Goal: Task Accomplishment & Management: Use online tool/utility

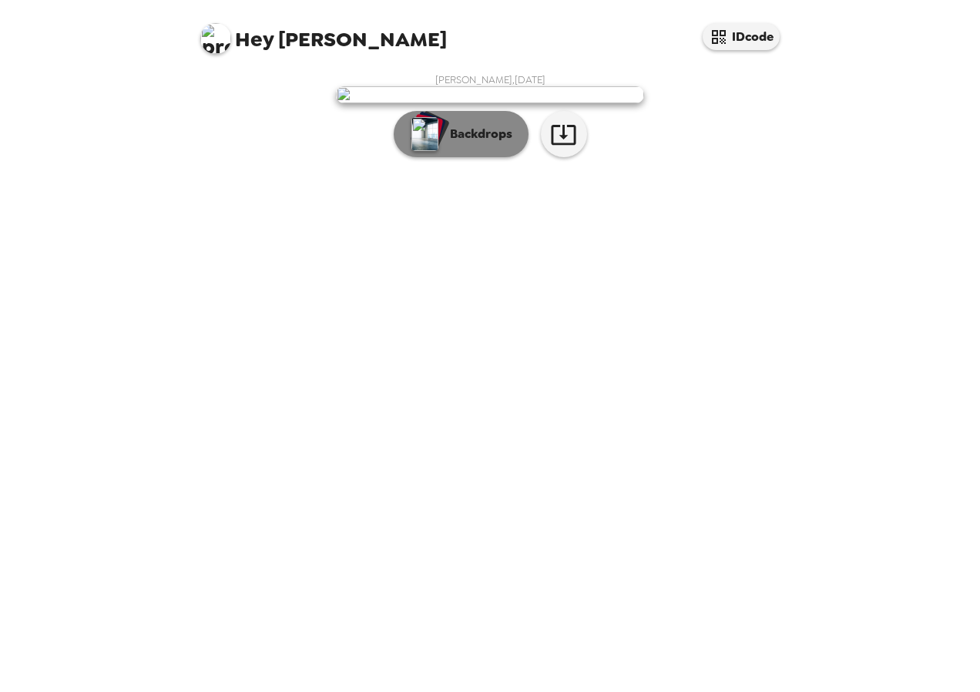
click at [503, 143] on p "Backdrops" at bounding box center [477, 134] width 70 height 18
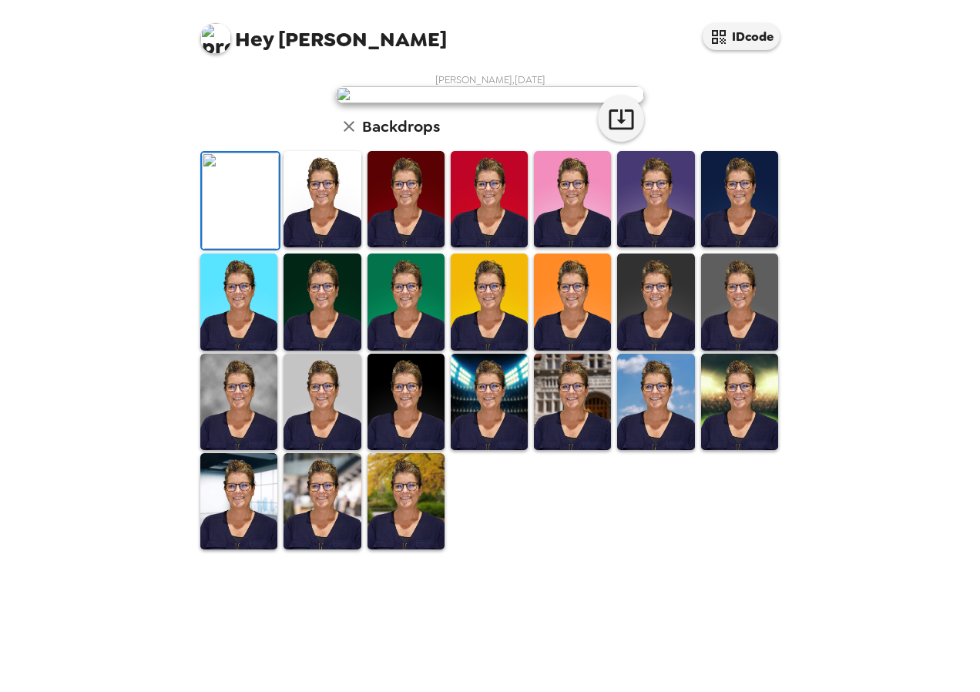
click at [735, 247] on img at bounding box center [739, 199] width 77 height 96
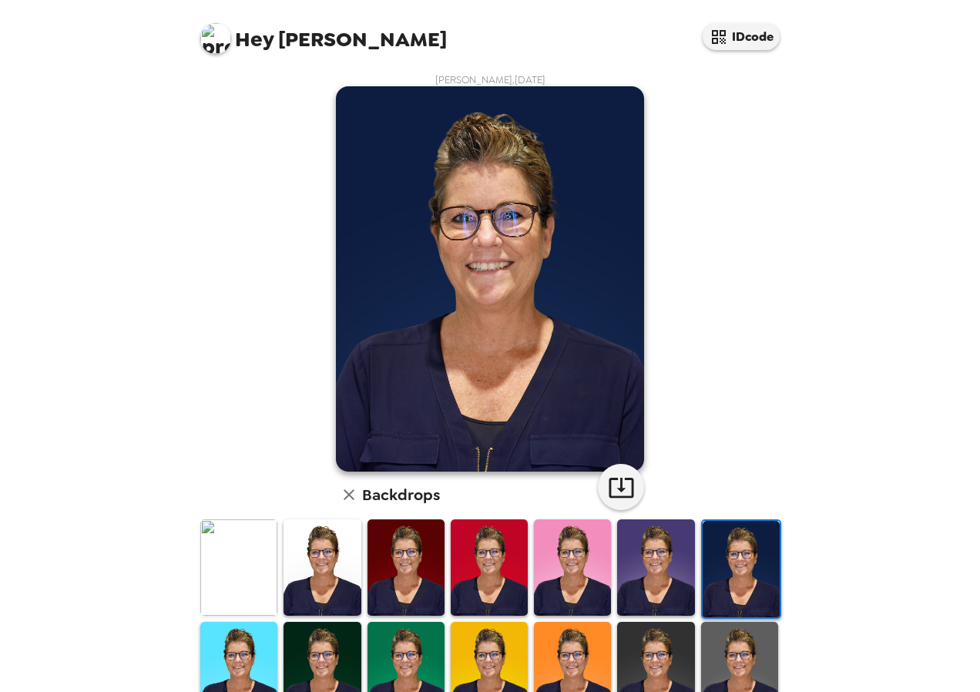
click at [737, 660] on img at bounding box center [739, 670] width 77 height 96
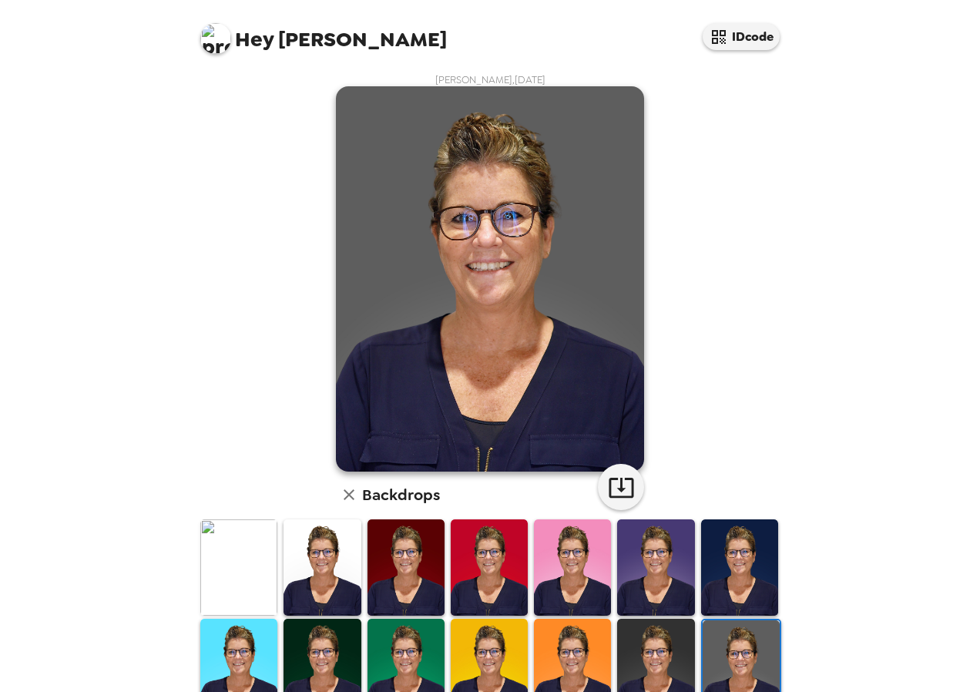
click at [258, 559] on img at bounding box center [238, 567] width 77 height 96
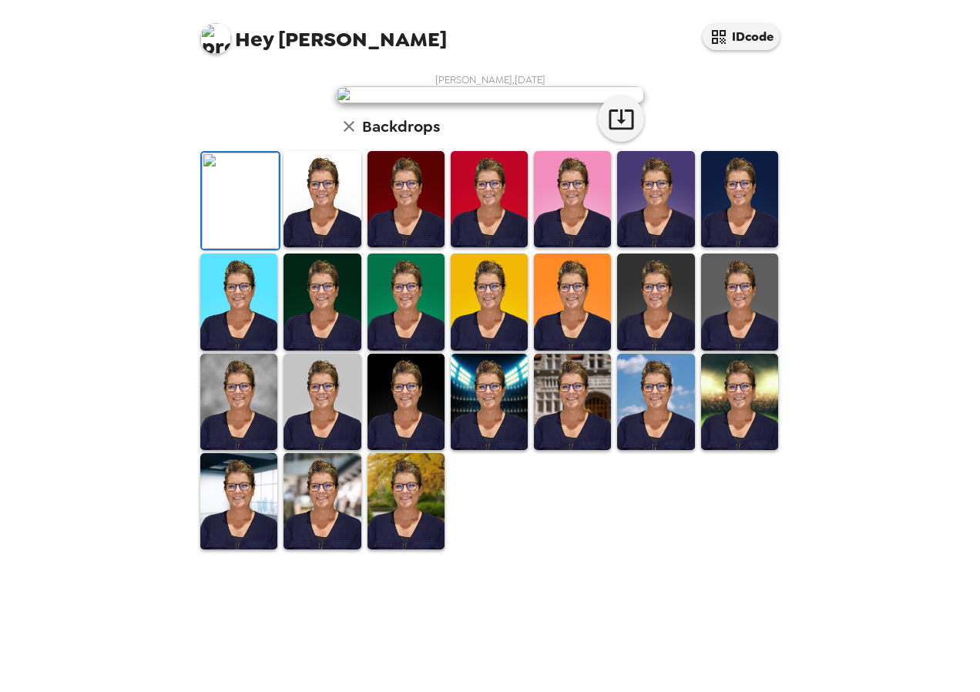
scroll to position [243, 0]
click at [415, 549] on img at bounding box center [406, 501] width 77 height 96
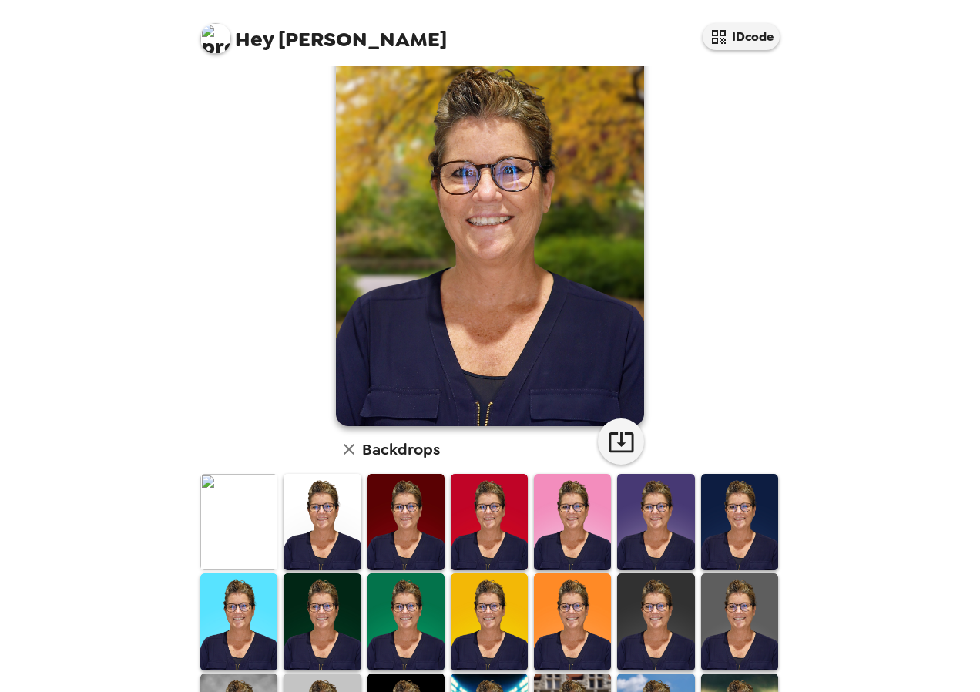
drag, startPoint x: 790, startPoint y: 285, endPoint x: 822, endPoint y: 157, distance: 132.0
click at [822, 153] on div "Hey Denise IDcode Denise Rhodes , 08-27-2025 Backdrops" at bounding box center [490, 346] width 980 height 692
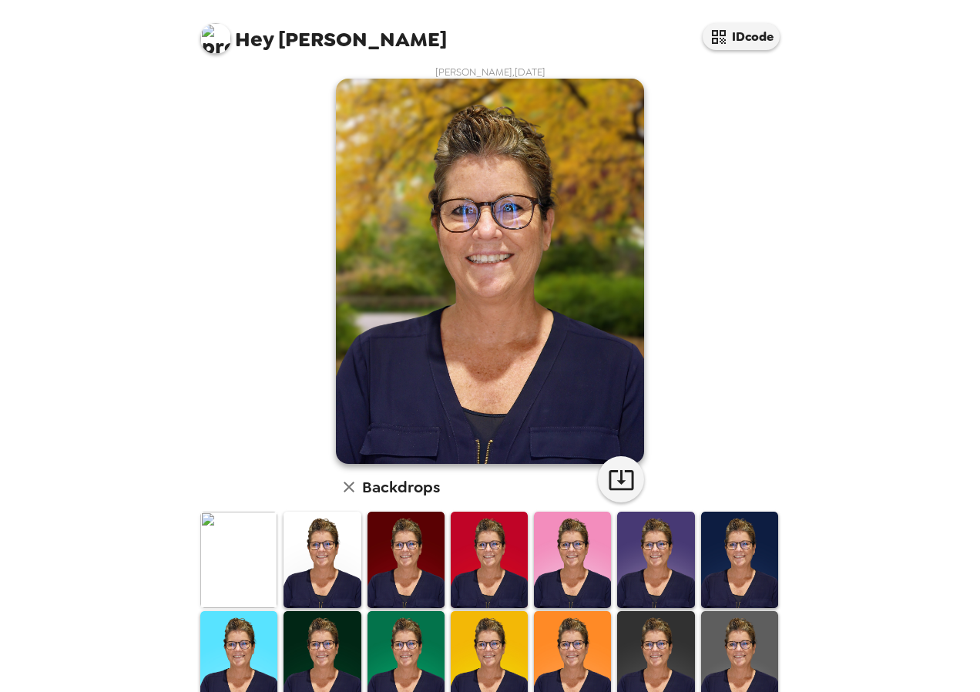
scroll to position [0, 0]
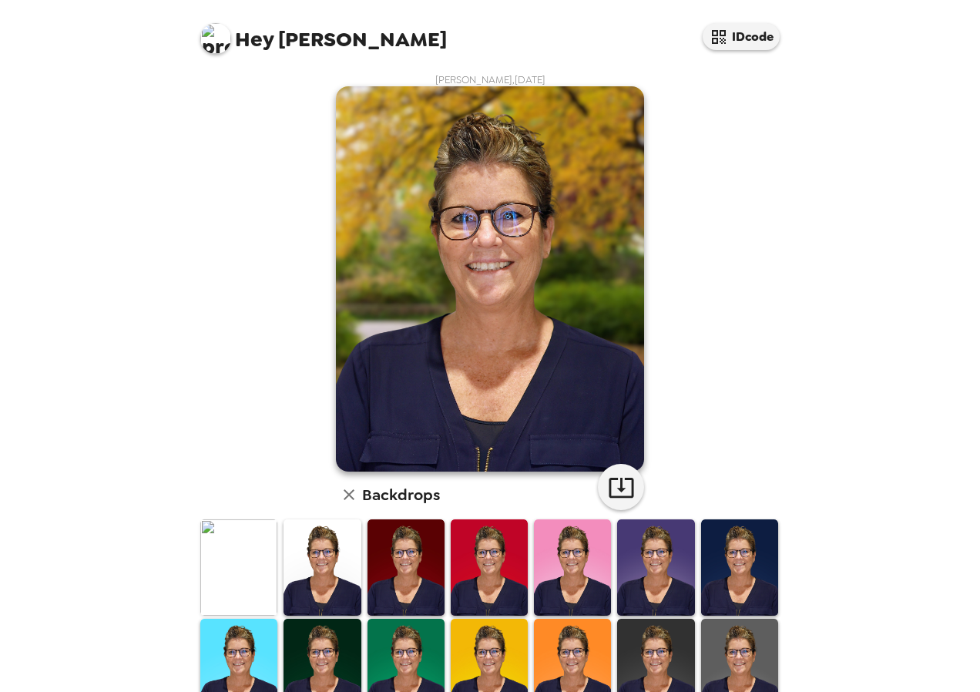
click at [657, 657] on img at bounding box center [655, 667] width 77 height 96
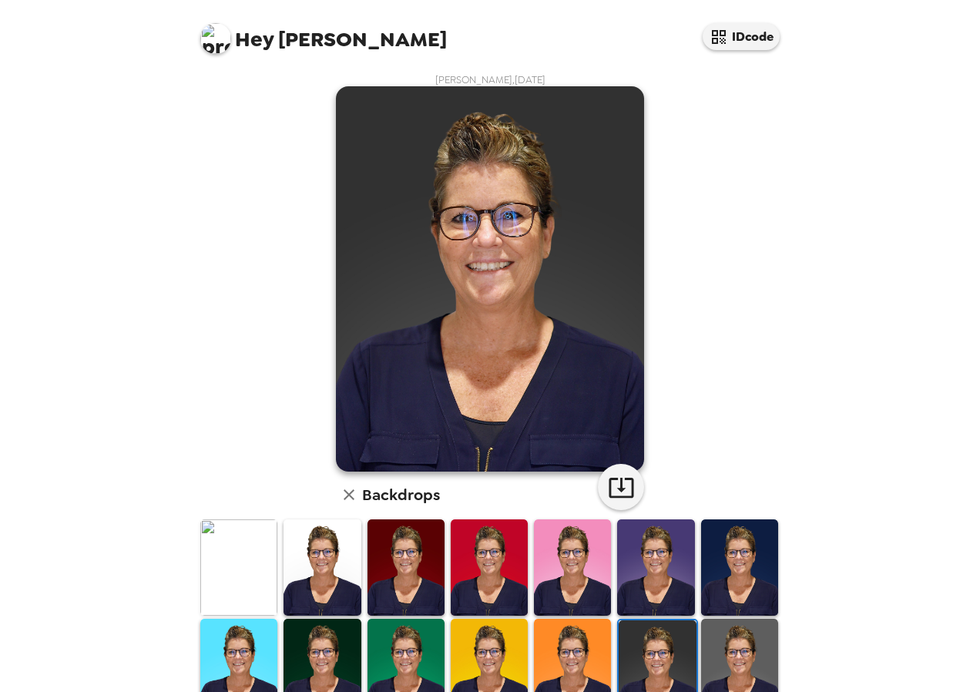
click at [727, 650] on img at bounding box center [739, 667] width 77 height 96
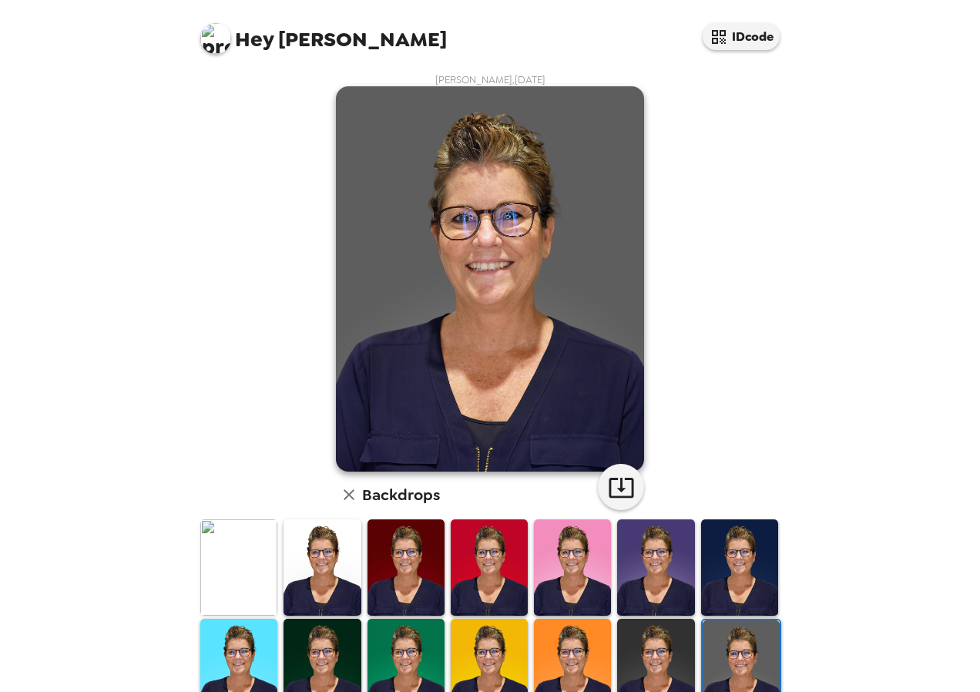
click at [548, 644] on img at bounding box center [572, 667] width 77 height 96
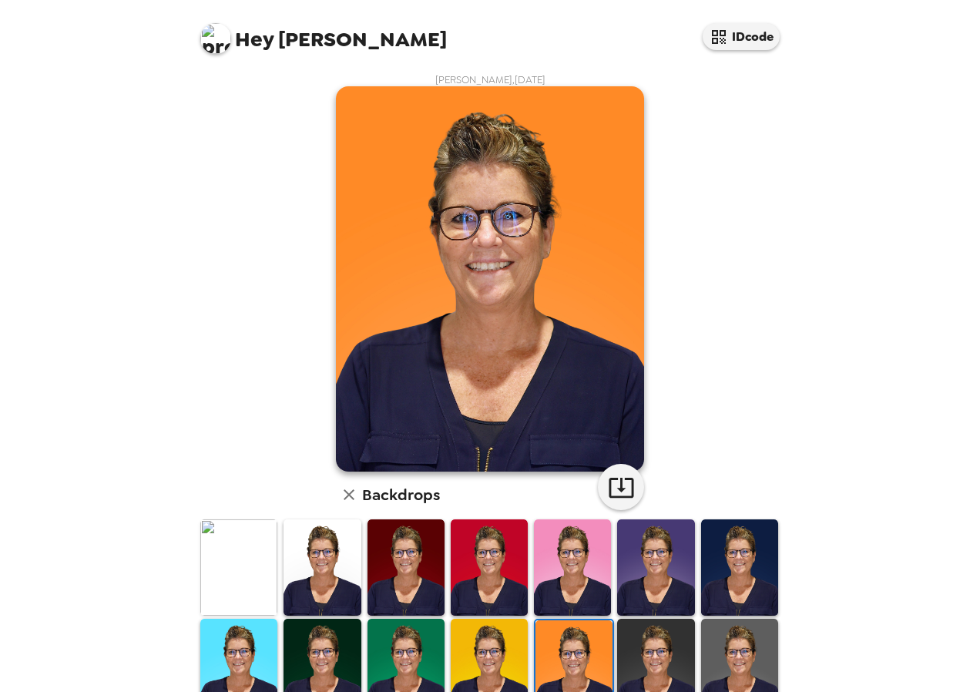
click at [398, 657] on img at bounding box center [406, 667] width 77 height 96
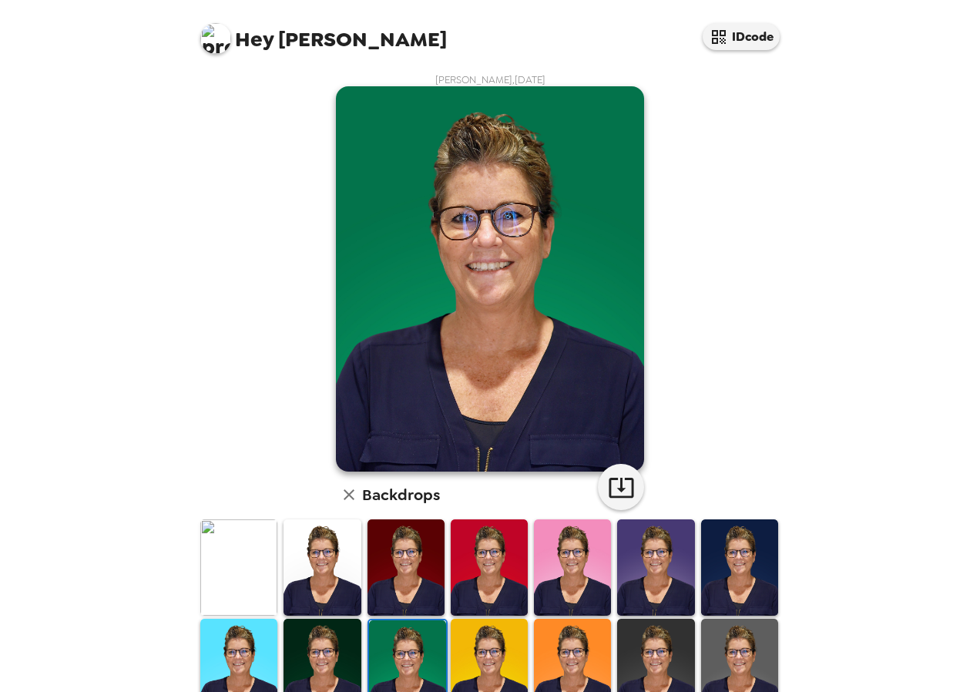
click at [243, 647] on img at bounding box center [238, 667] width 77 height 96
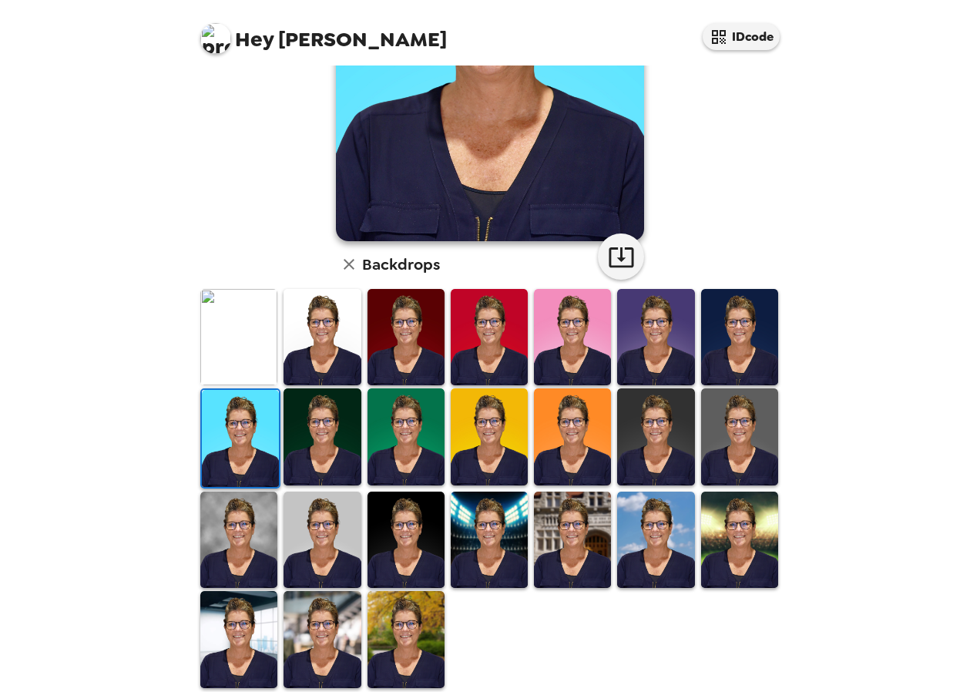
scroll to position [231, 0]
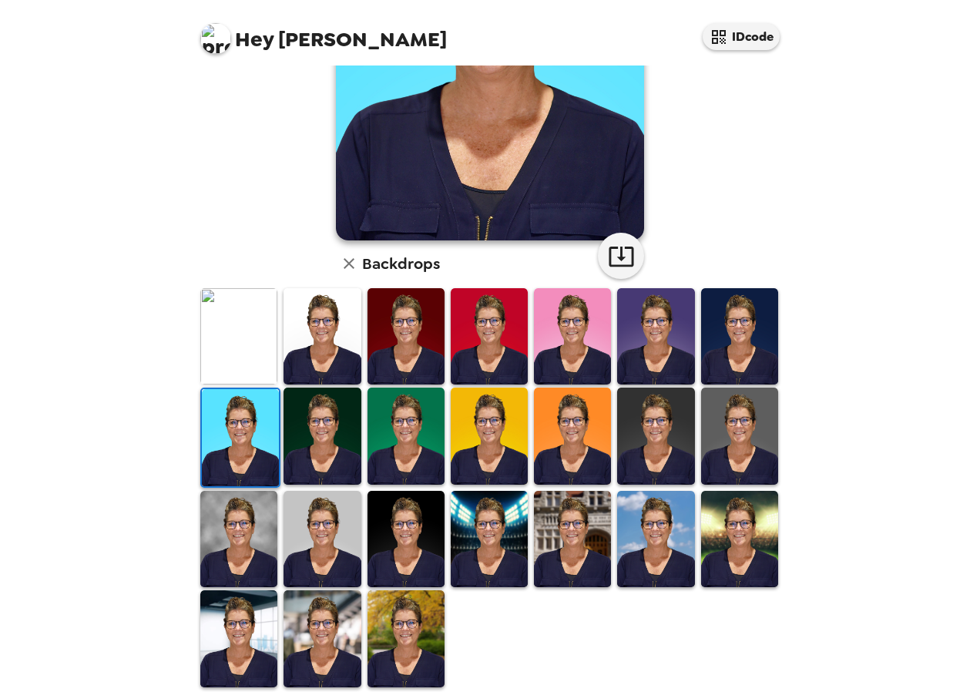
click at [404, 637] on img at bounding box center [406, 638] width 77 height 96
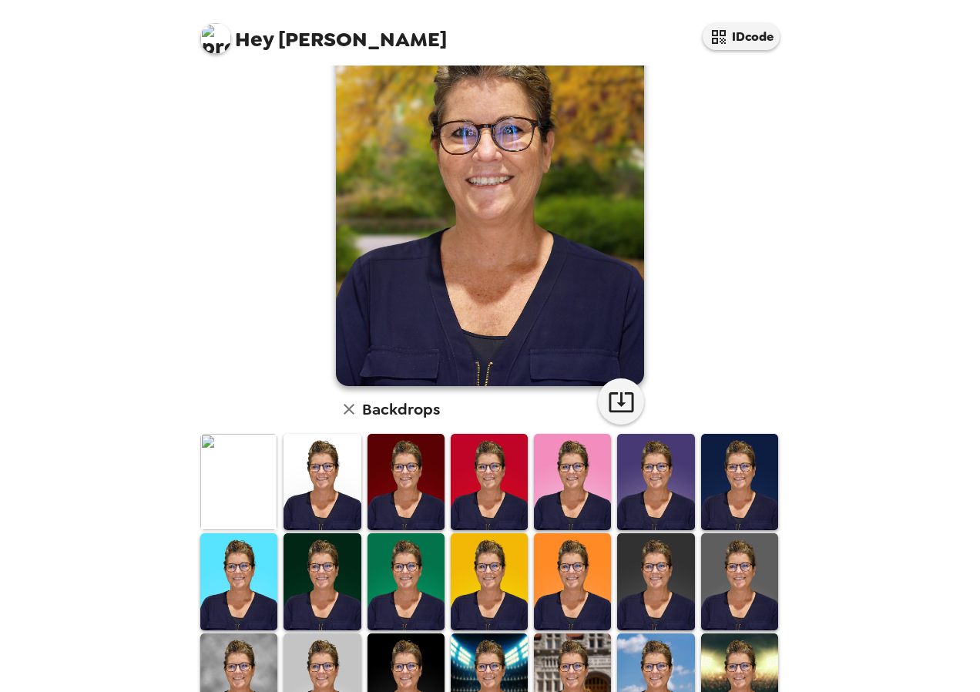
scroll to position [231, 0]
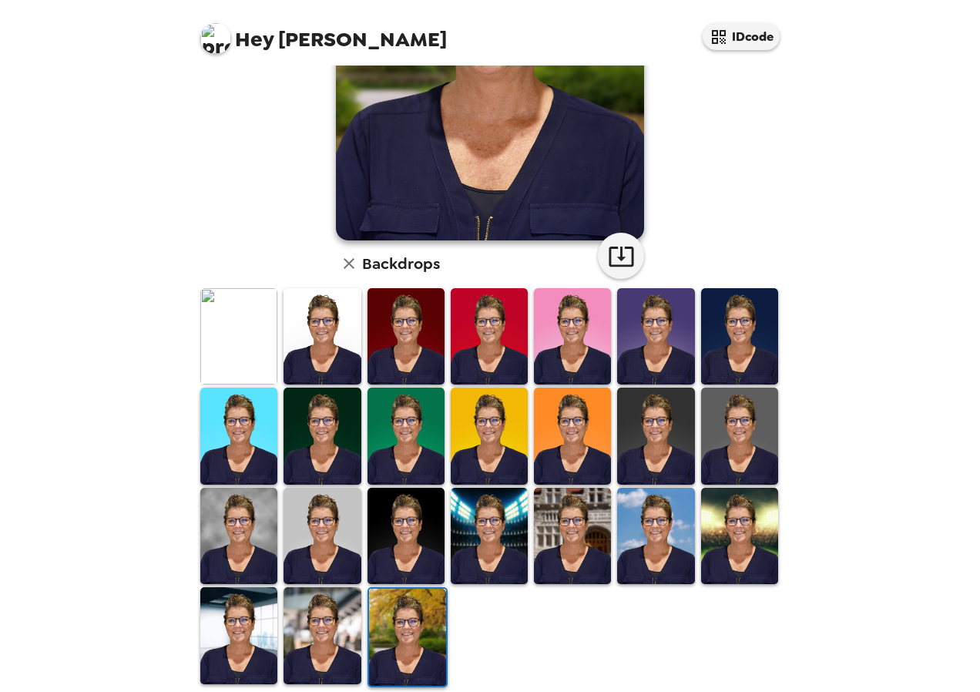
click at [744, 341] on img at bounding box center [739, 336] width 77 height 96
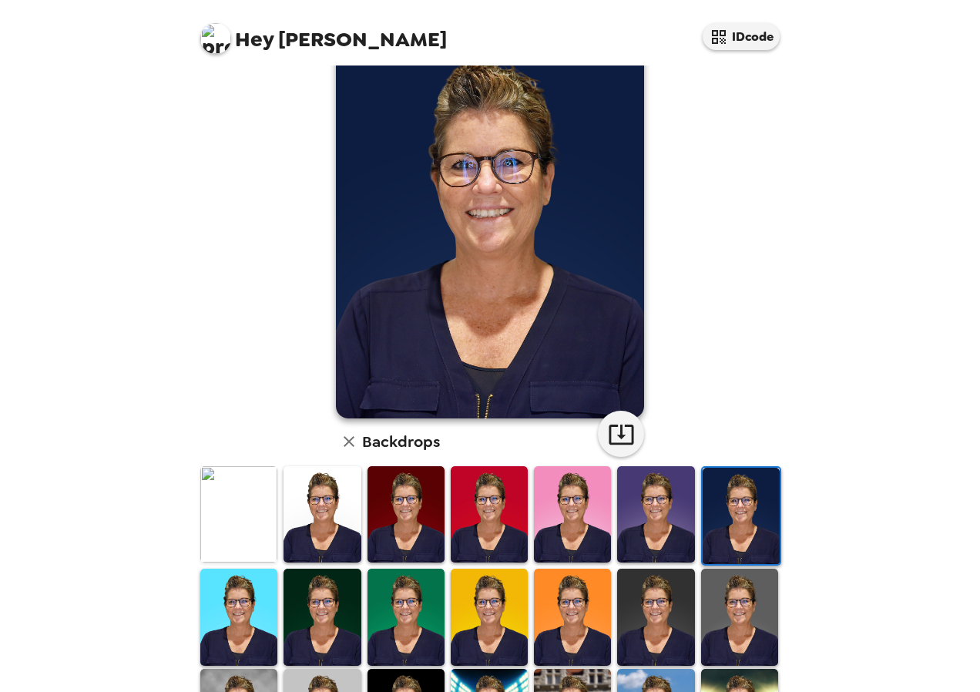
scroll to position [0, 0]
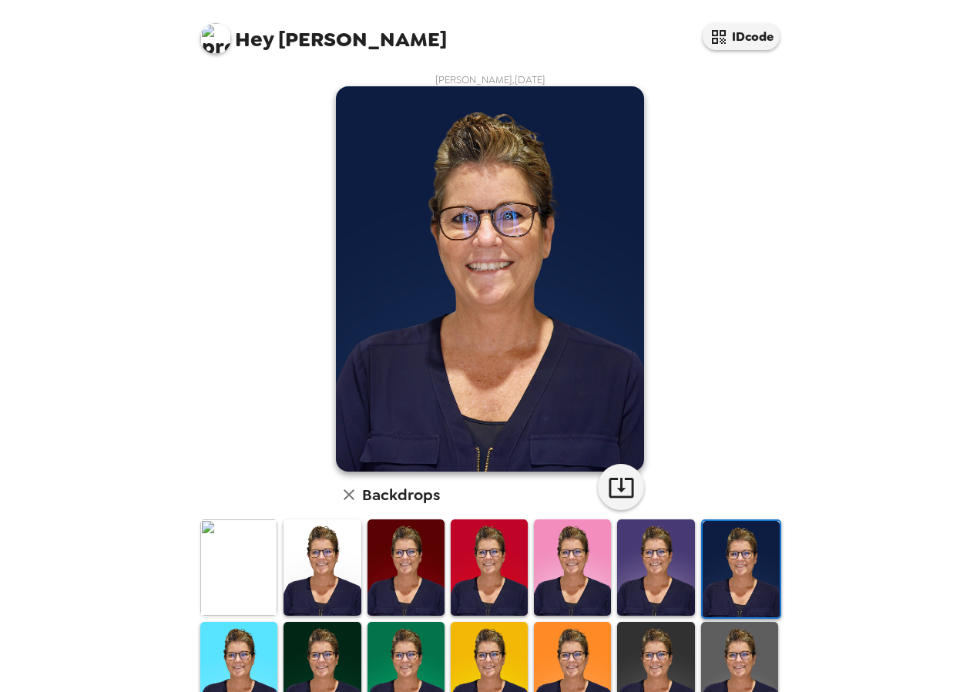
click at [389, 556] on img at bounding box center [406, 567] width 77 height 96
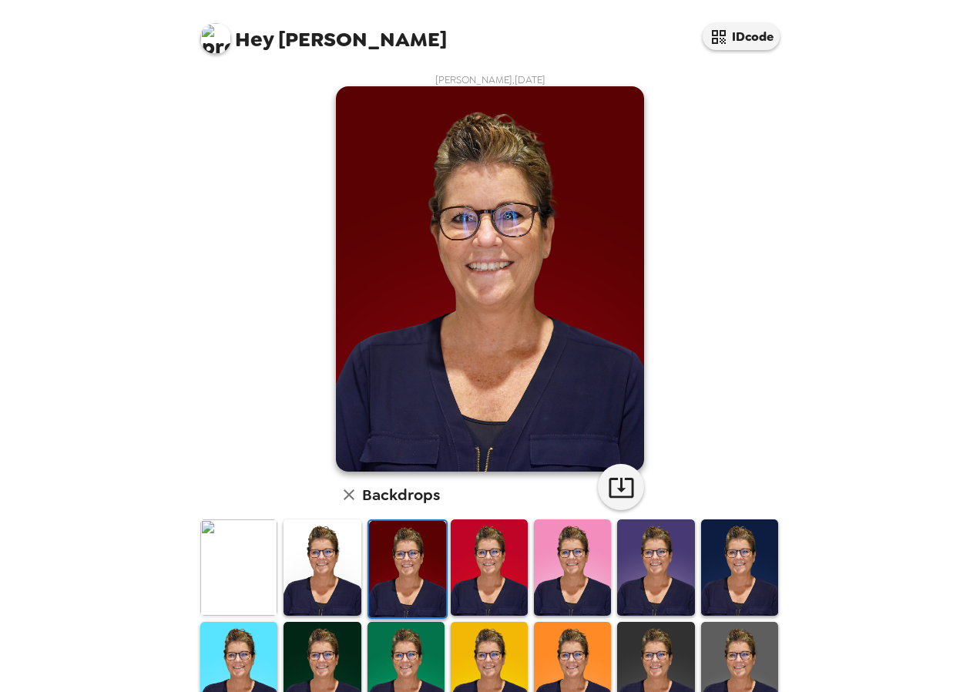
click at [234, 561] on img at bounding box center [238, 567] width 77 height 96
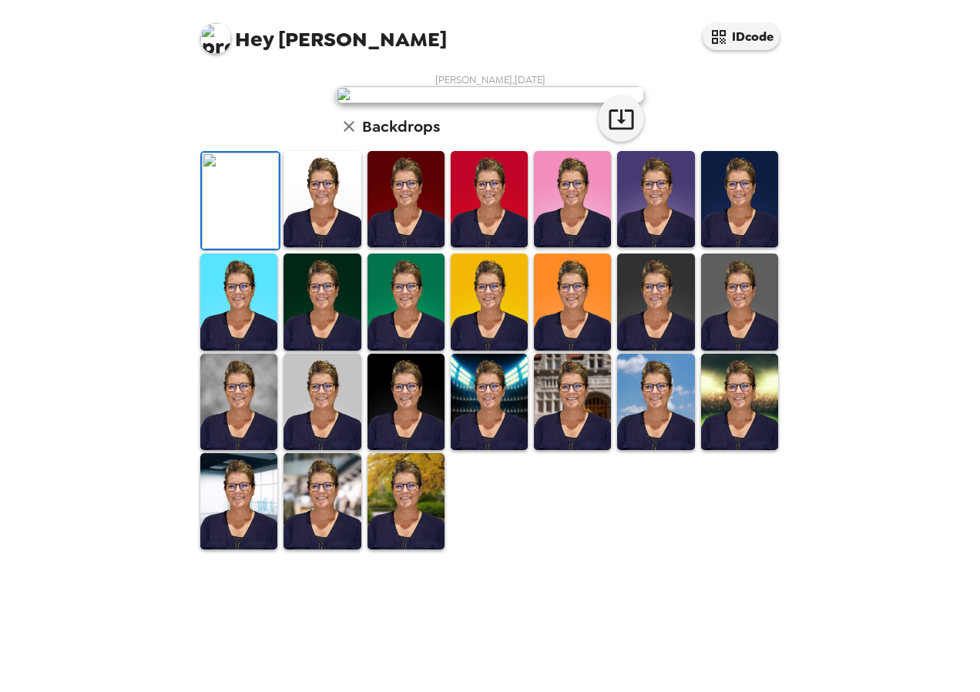
click at [334, 247] on img at bounding box center [322, 199] width 77 height 96
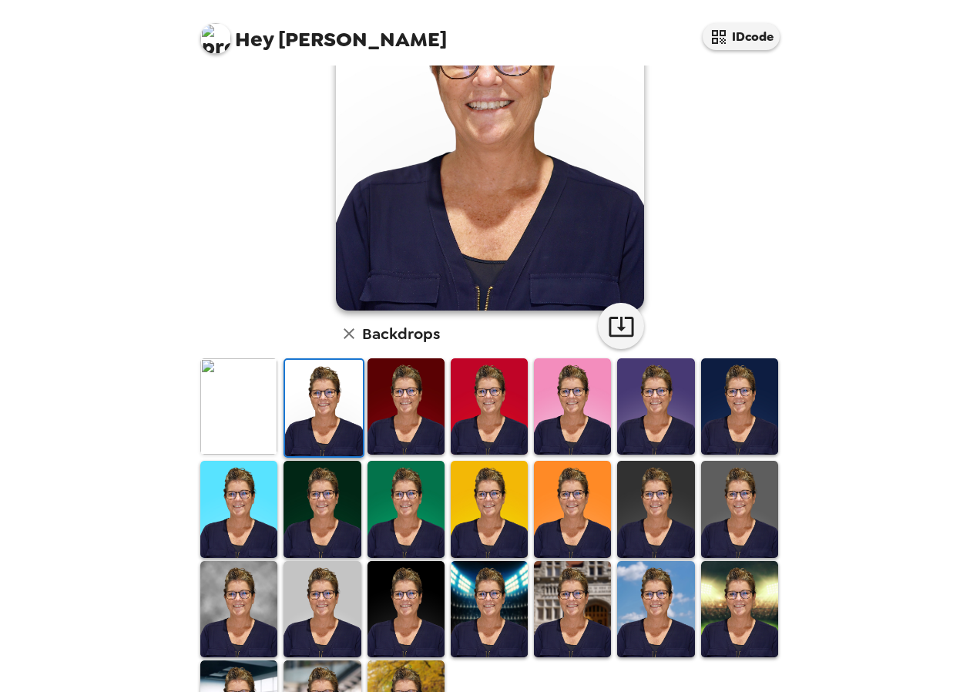
scroll to position [243, 0]
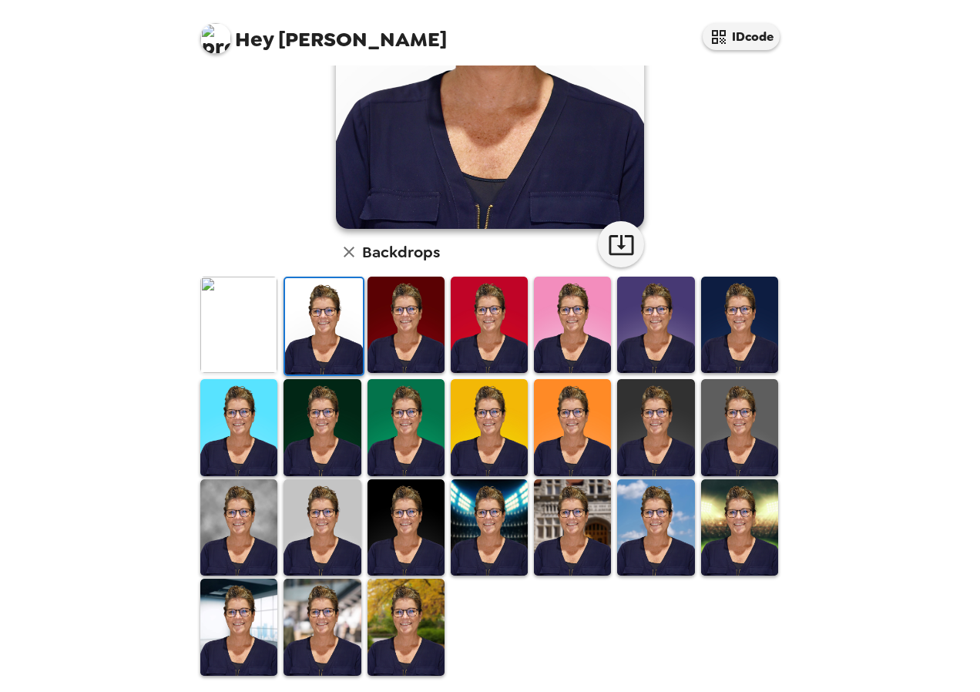
click at [729, 523] on img at bounding box center [739, 527] width 77 height 96
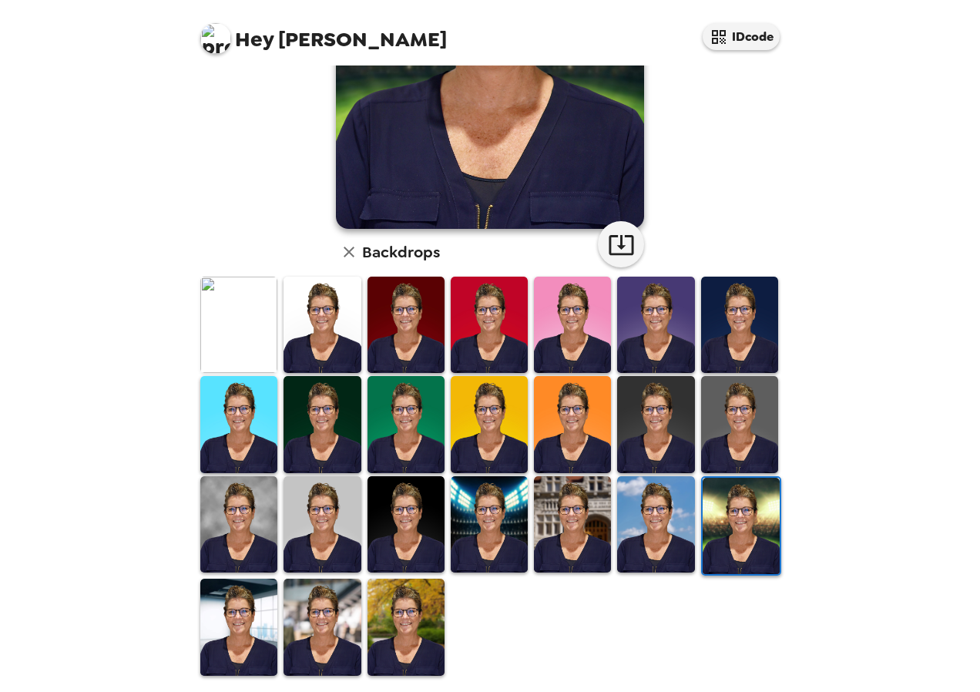
click at [315, 596] on img at bounding box center [322, 627] width 77 height 96
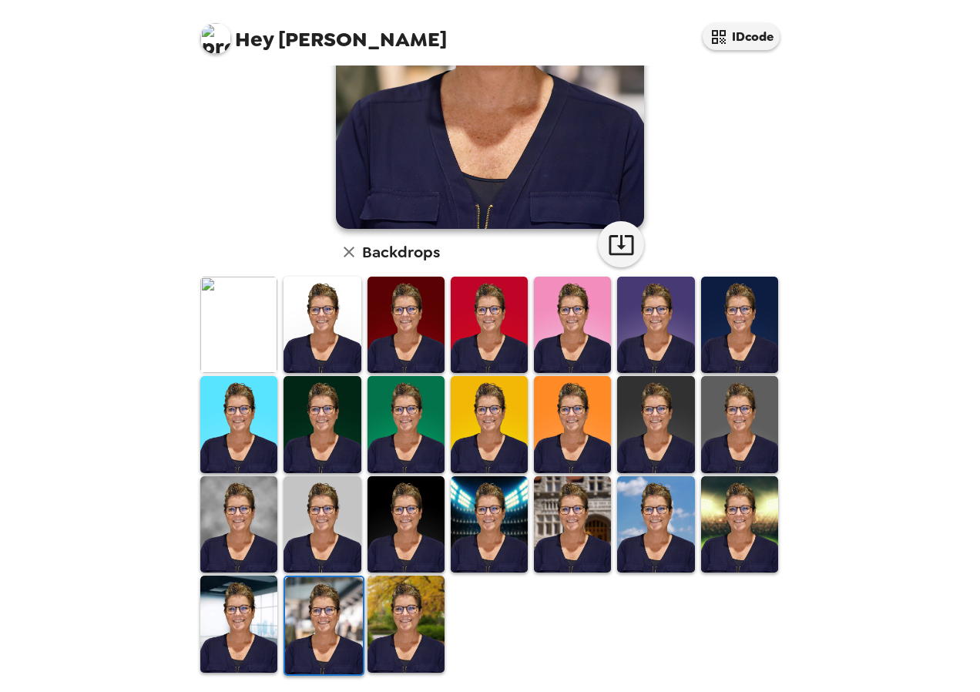
click at [248, 627] on img at bounding box center [238, 624] width 77 height 96
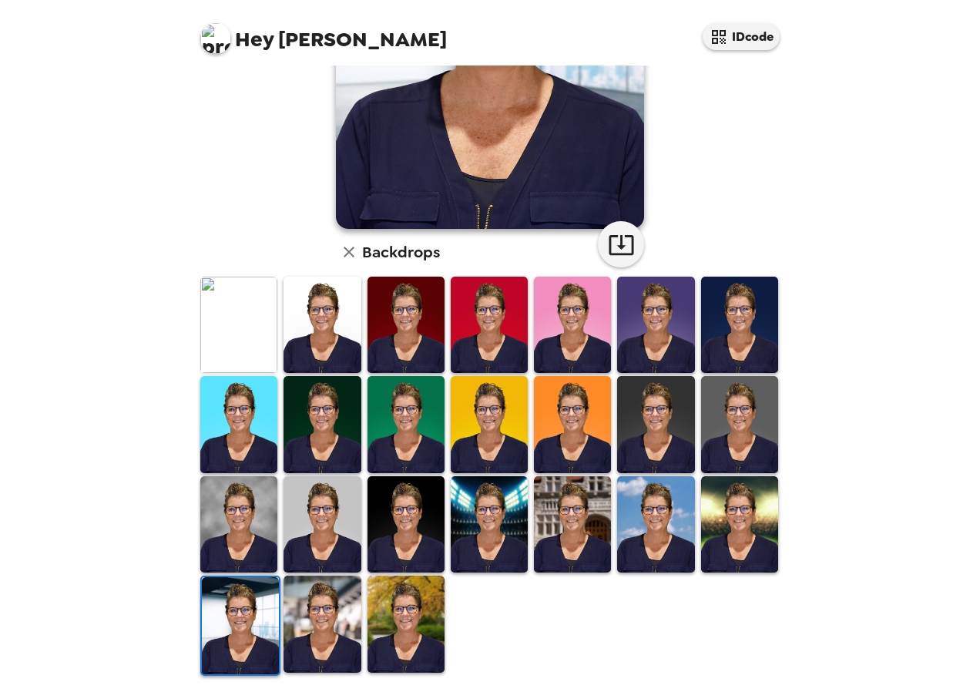
click at [263, 529] on img at bounding box center [238, 524] width 77 height 96
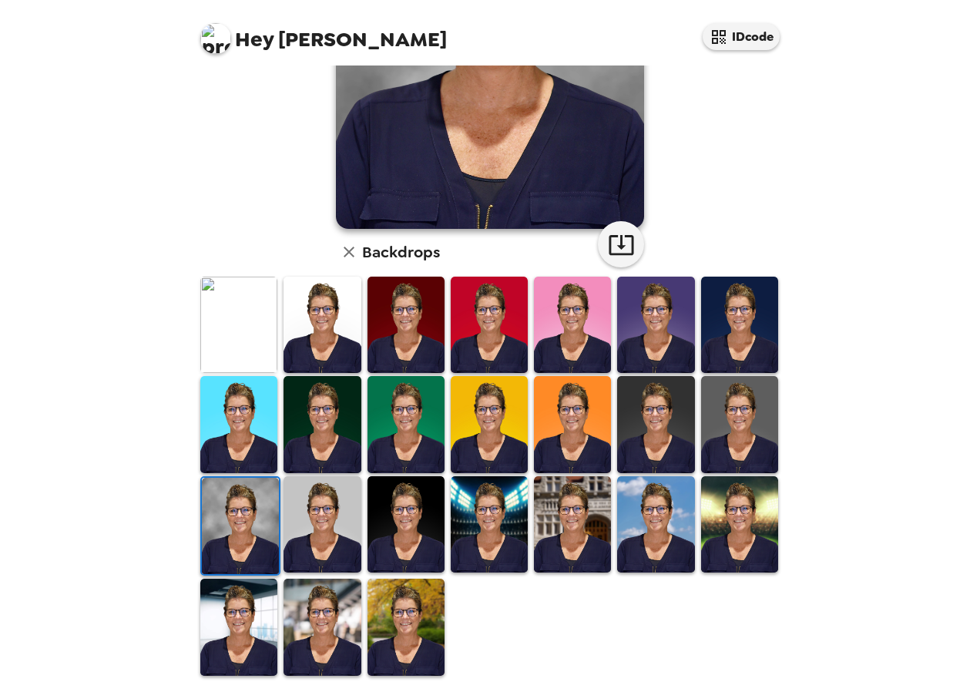
click at [412, 603] on img at bounding box center [406, 627] width 77 height 96
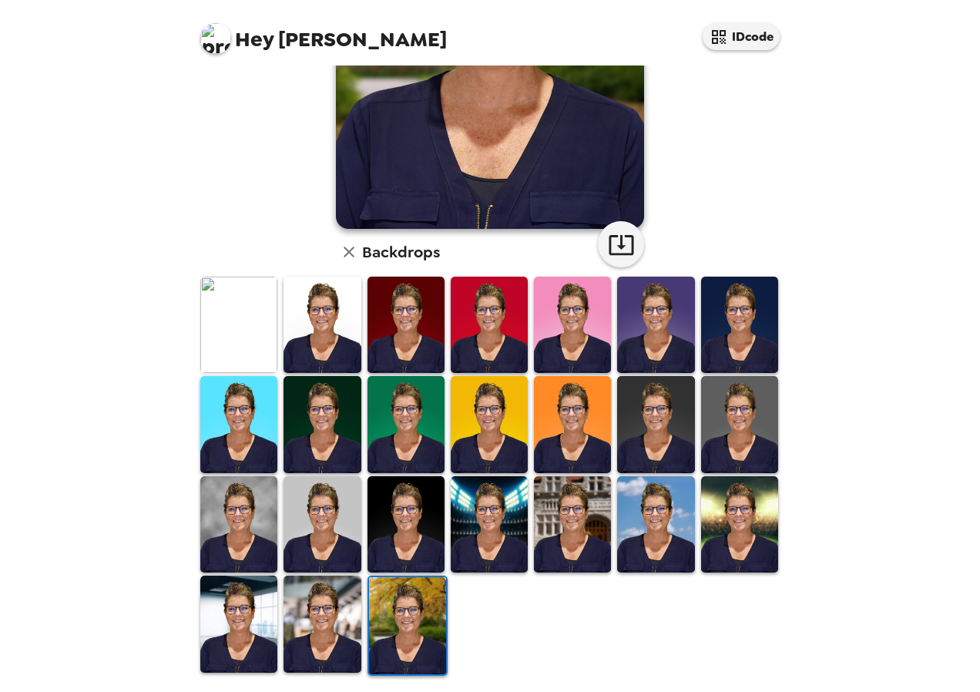
click at [343, 614] on img at bounding box center [322, 624] width 77 height 96
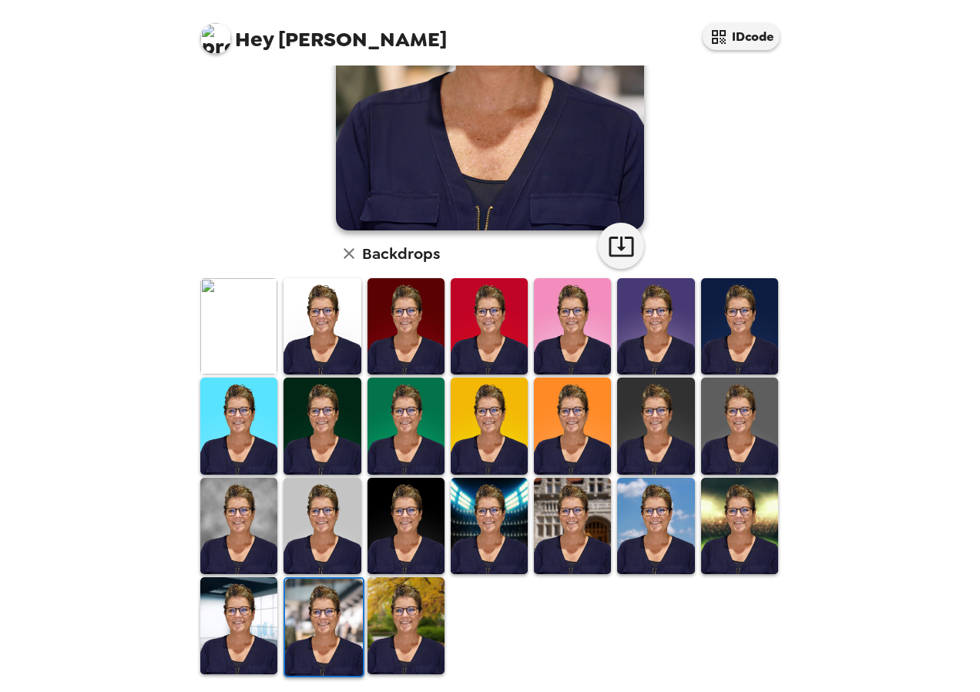
scroll to position [243, 0]
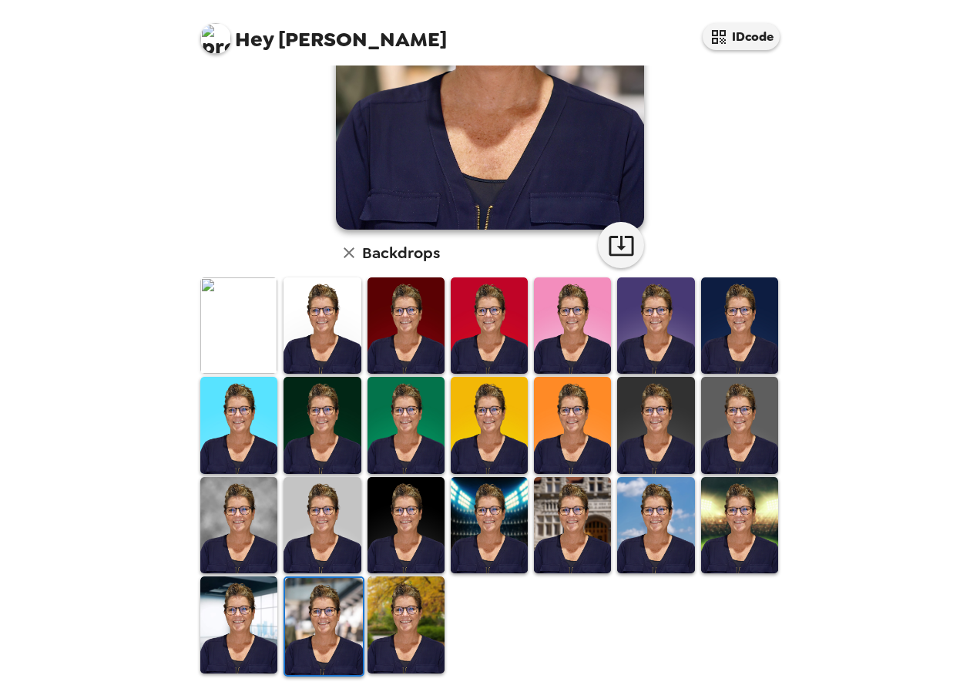
click at [746, 533] on img at bounding box center [739, 525] width 77 height 96
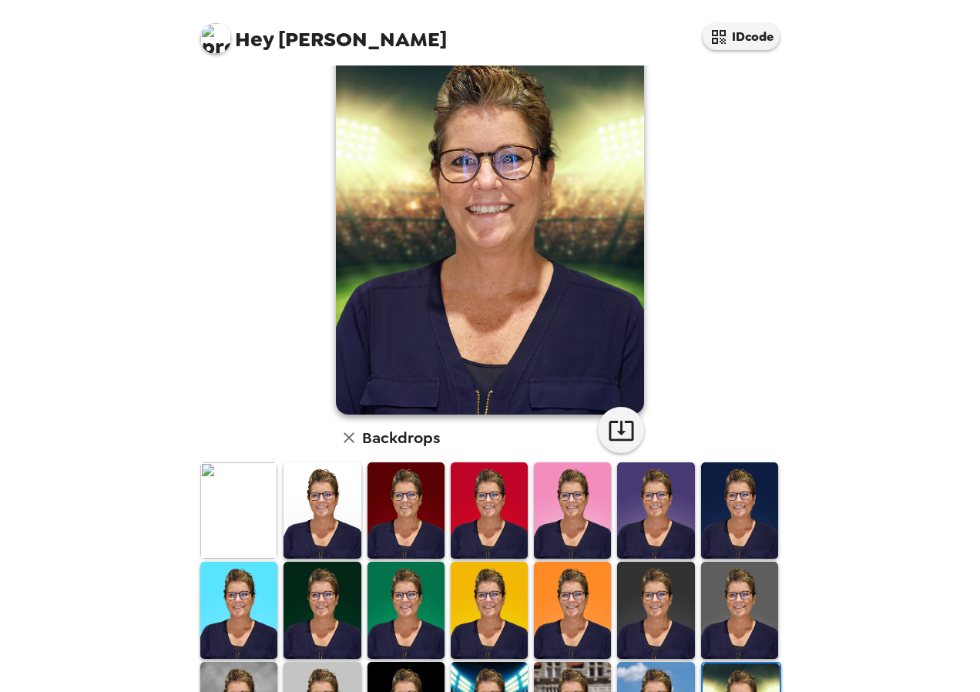
scroll to position [220, 0]
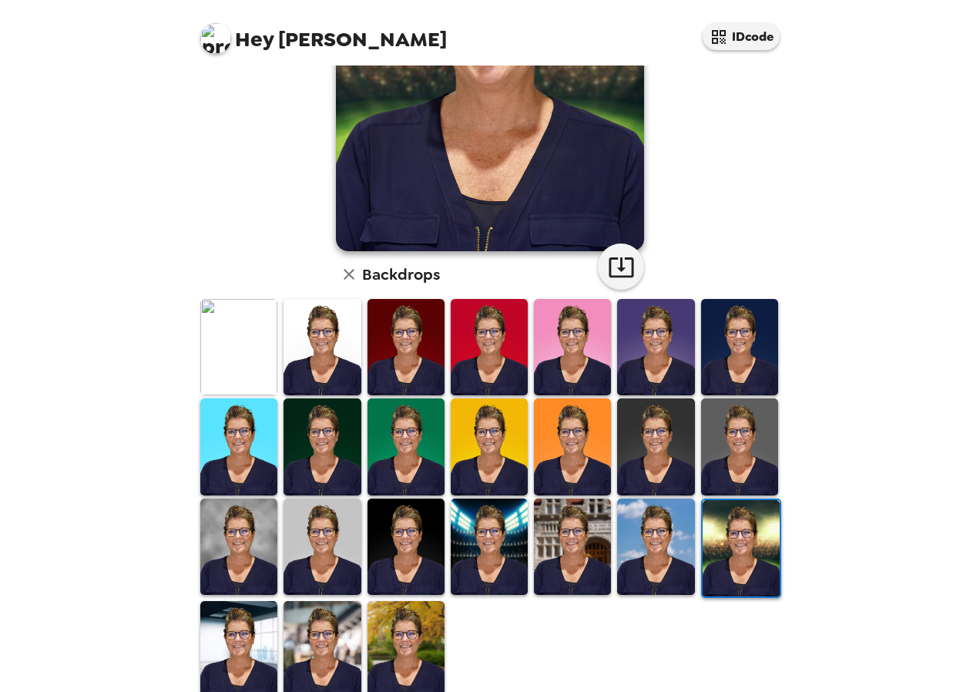
click at [646, 536] on img at bounding box center [655, 547] width 77 height 96
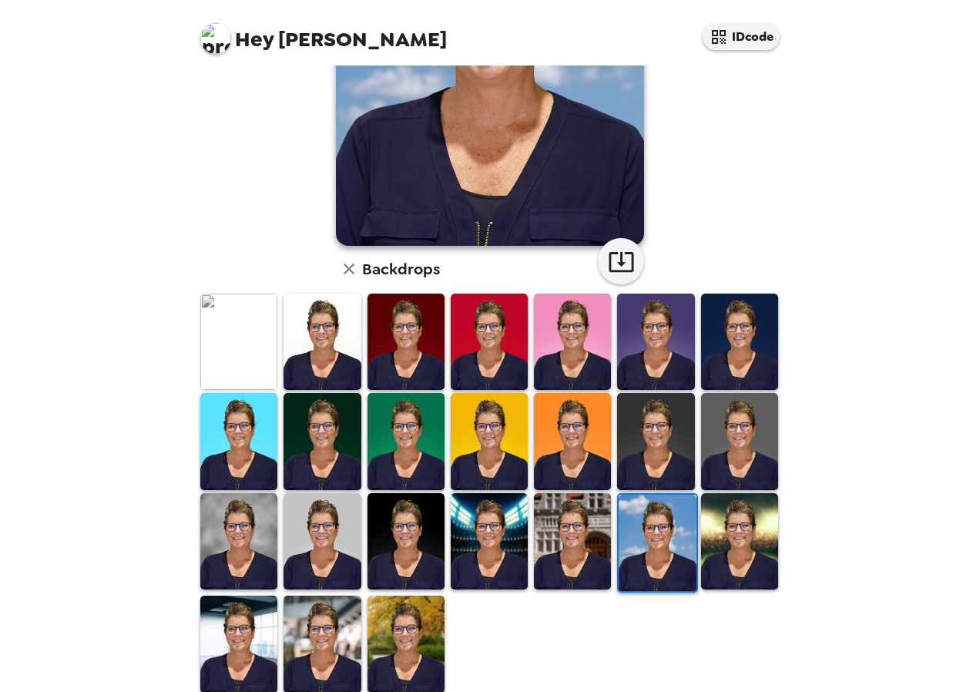
scroll to position [243, 0]
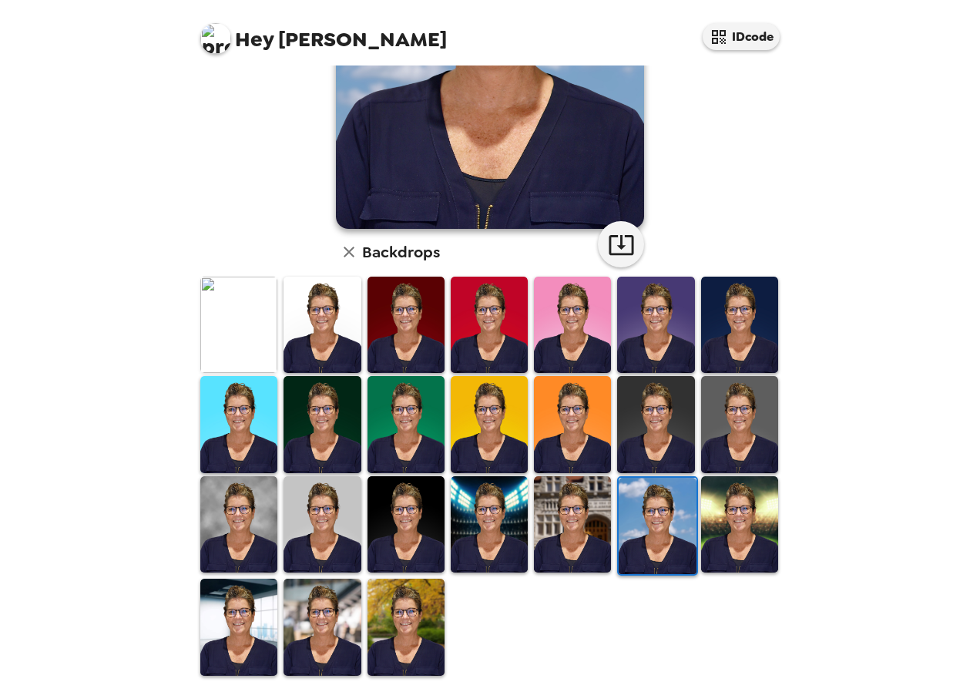
click at [572, 523] on img at bounding box center [572, 524] width 77 height 96
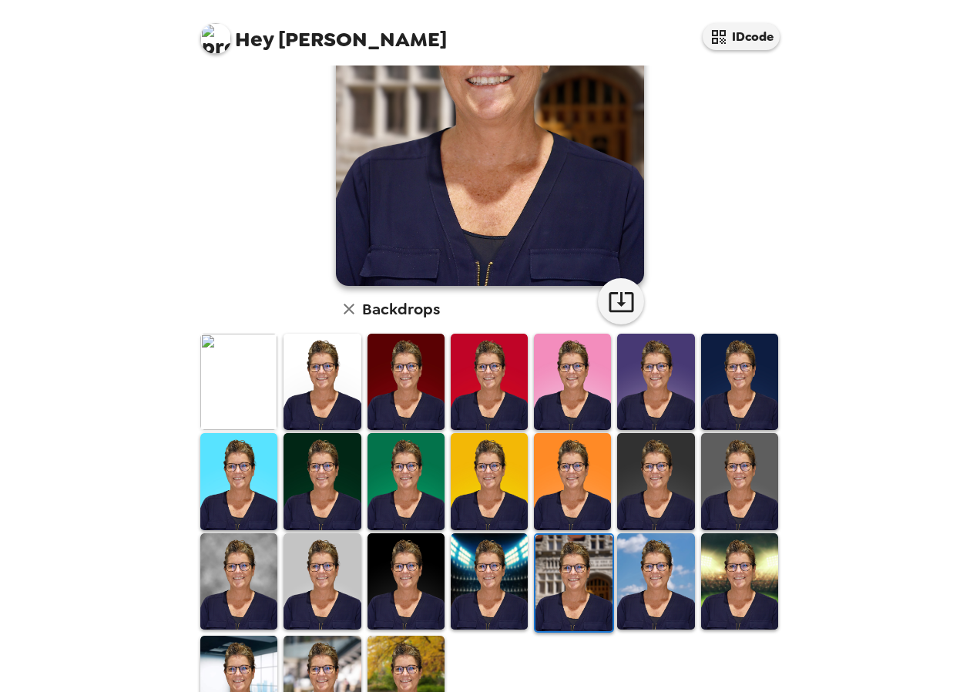
scroll to position [192, 0]
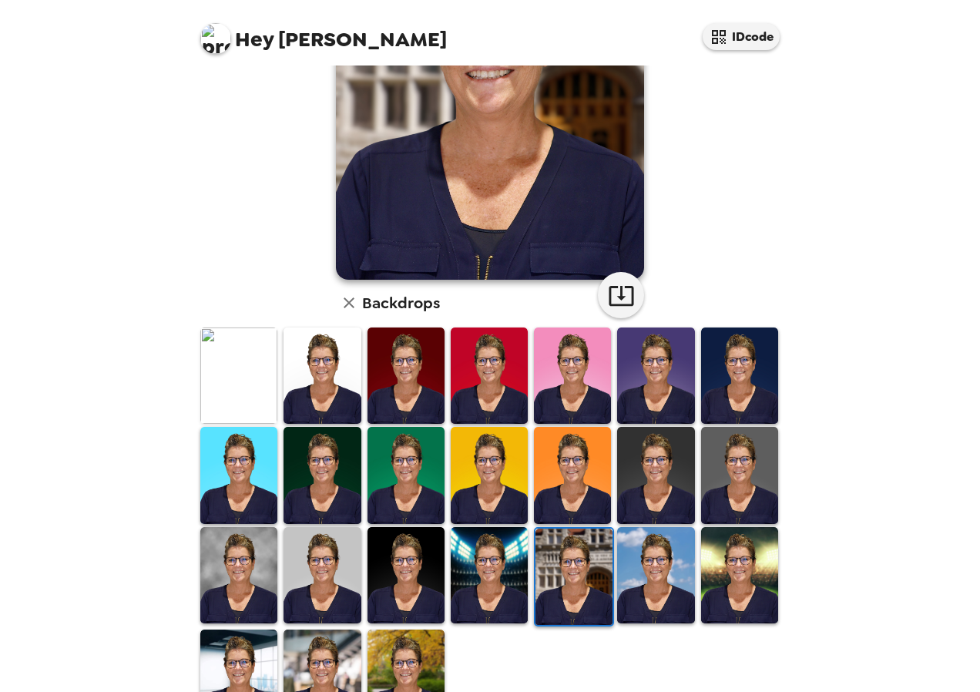
click at [486, 589] on img at bounding box center [489, 575] width 77 height 96
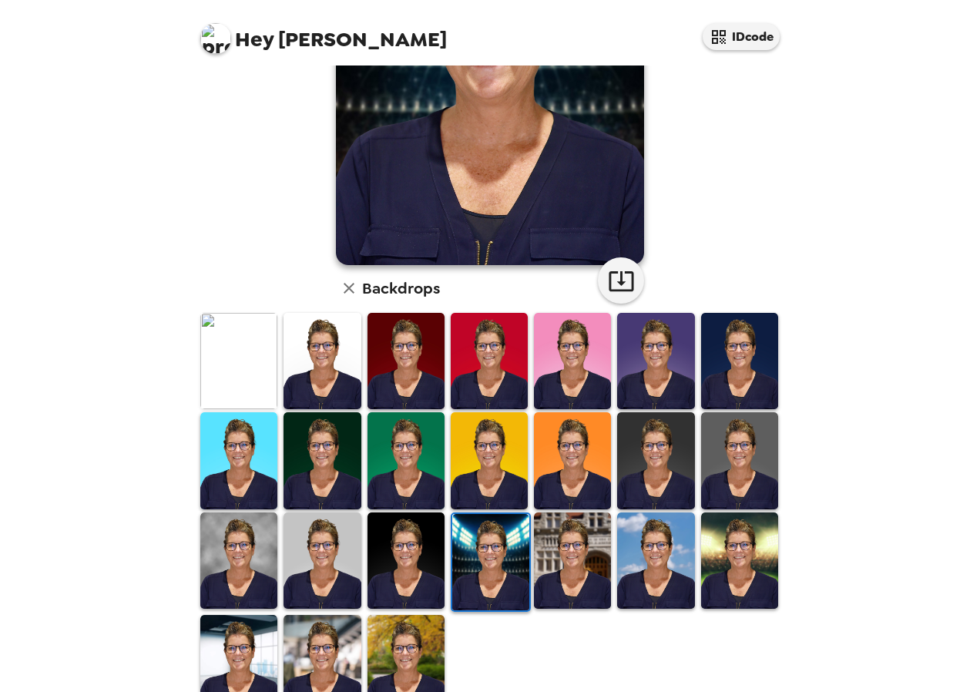
scroll to position [243, 0]
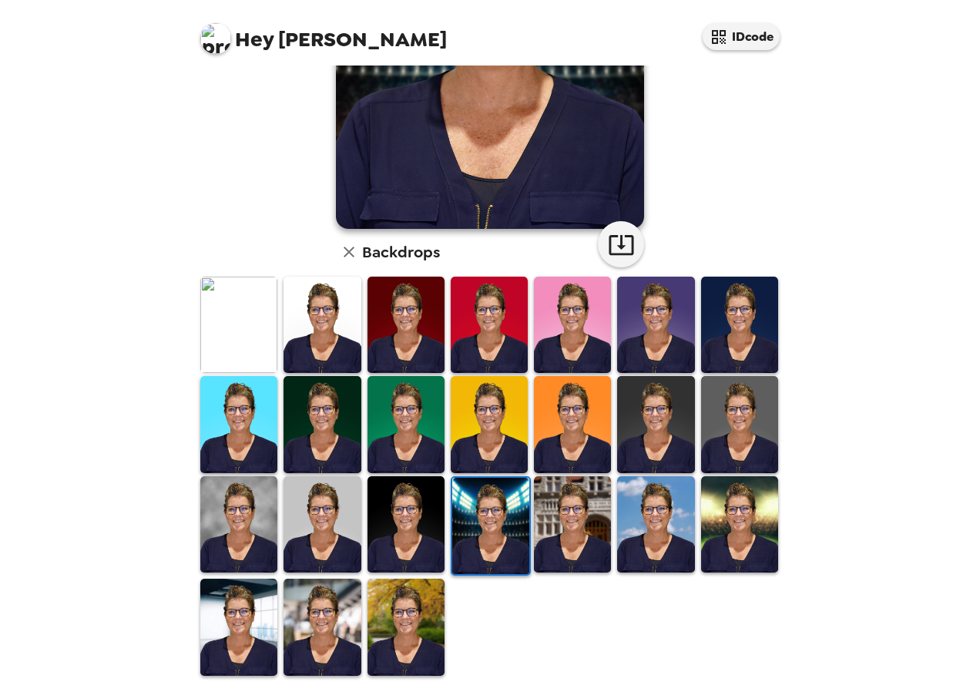
click at [732, 502] on img at bounding box center [739, 524] width 77 height 96
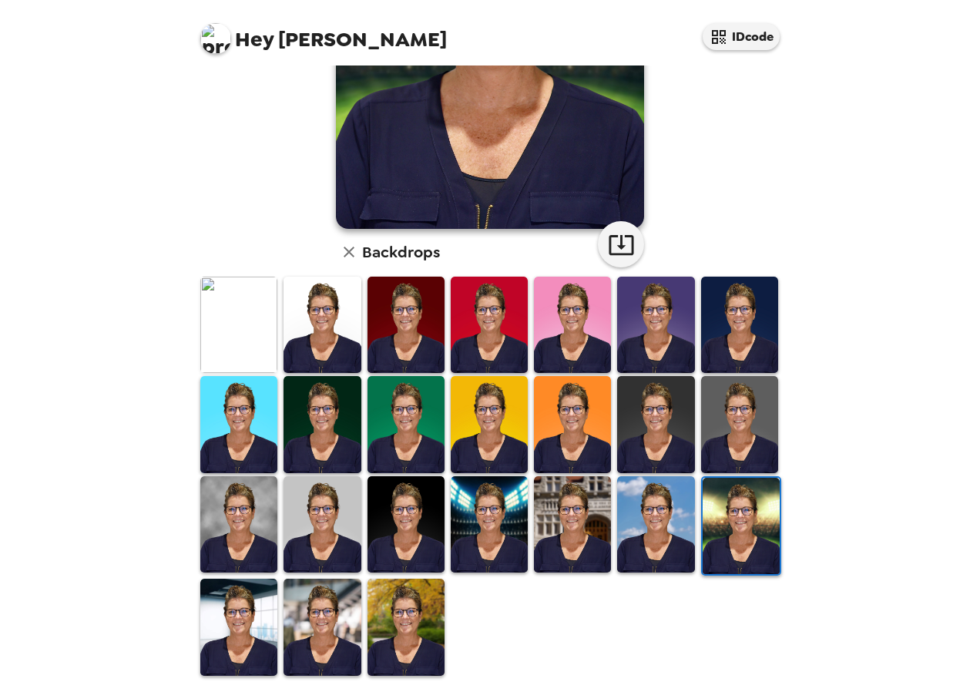
click at [240, 316] on img at bounding box center [238, 325] width 77 height 96
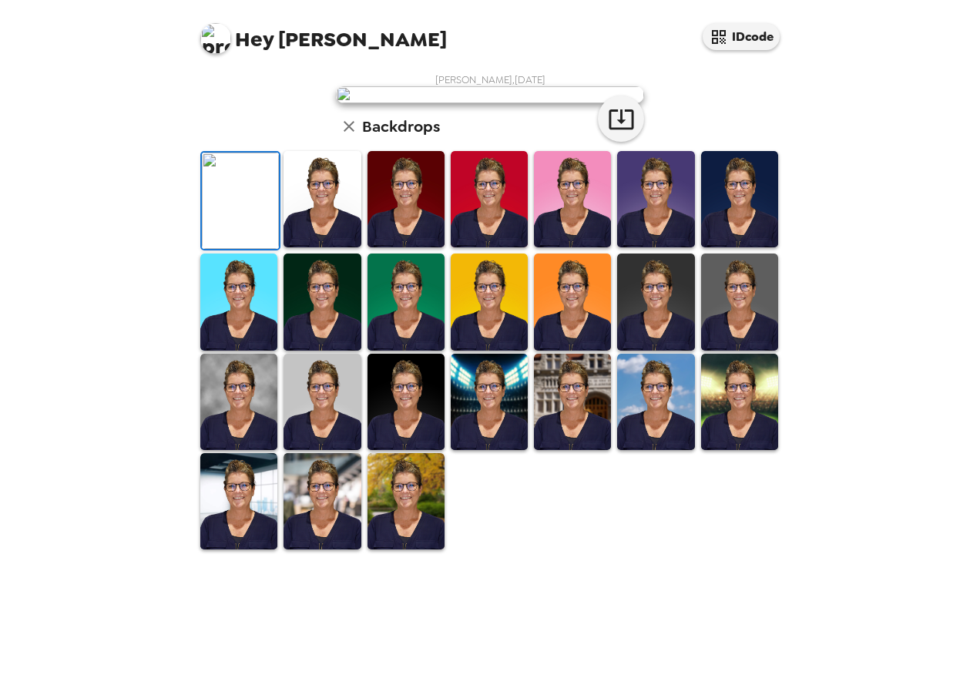
scroll to position [0, 0]
